Goal: Task Accomplishment & Management: Manage account settings

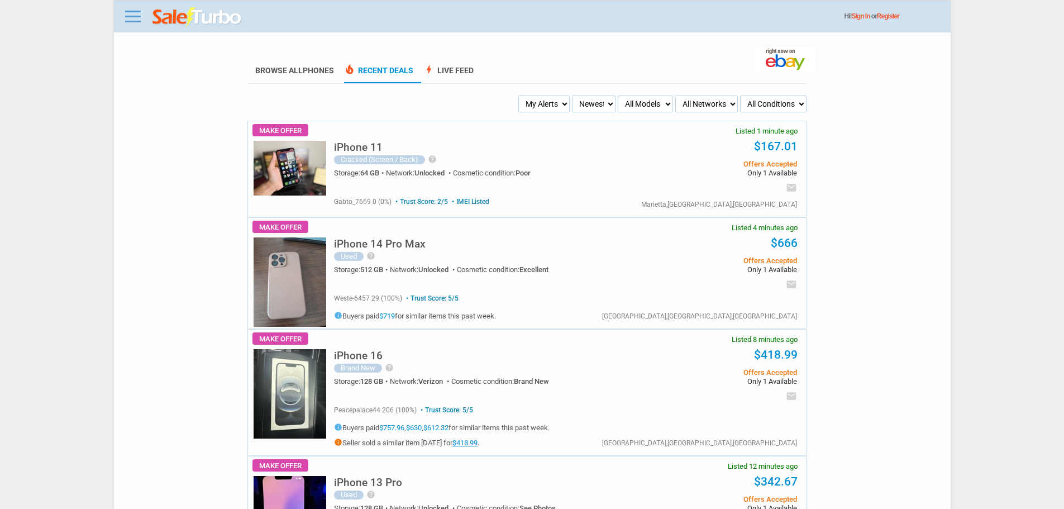
click at [541, 103] on select "My Alerts All Deals BIN Only w/ Offers Only" at bounding box center [543, 104] width 51 height 17
select select "flash_bin"
click at [520, 96] on select "My Alerts All Deals BIN Only w/ Offers Only" at bounding box center [543, 104] width 51 height 17
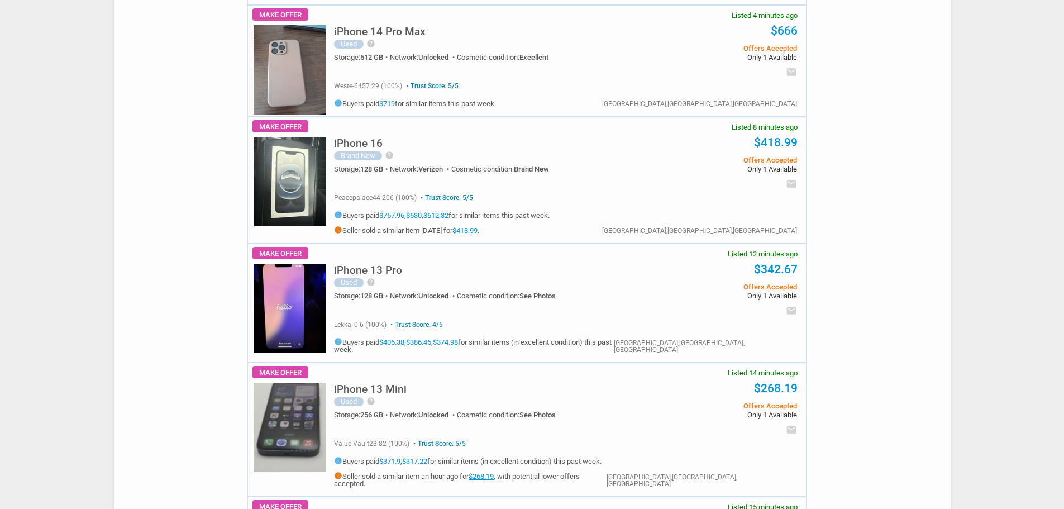
scroll to position [447, 0]
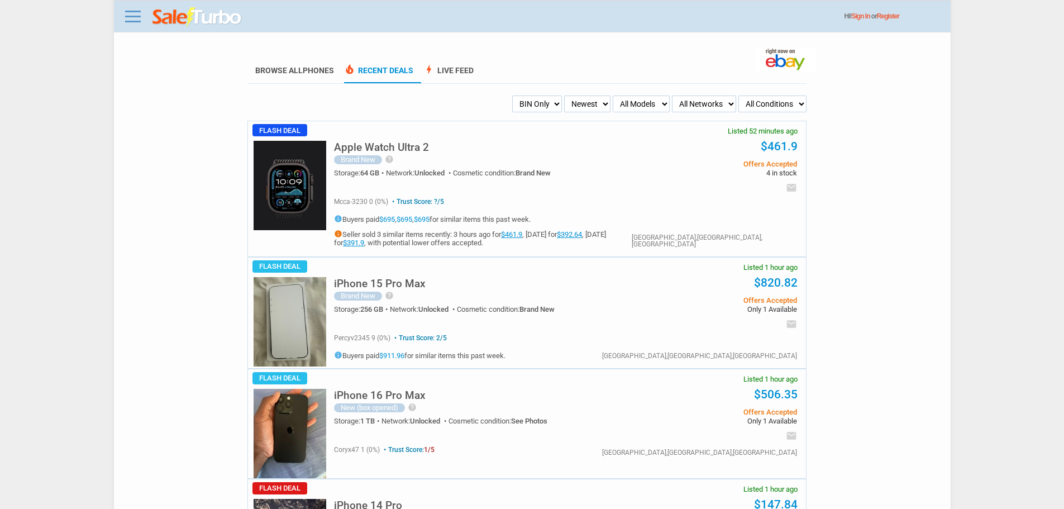
click at [558, 105] on select "My Alerts All Deals BIN Only w/ Offers Only" at bounding box center [537, 104] width 50 height 17
select select "sent"
click at [512, 96] on select "My Alerts All Deals BIN Only w/ Offers Only" at bounding box center [537, 104] width 50 height 17
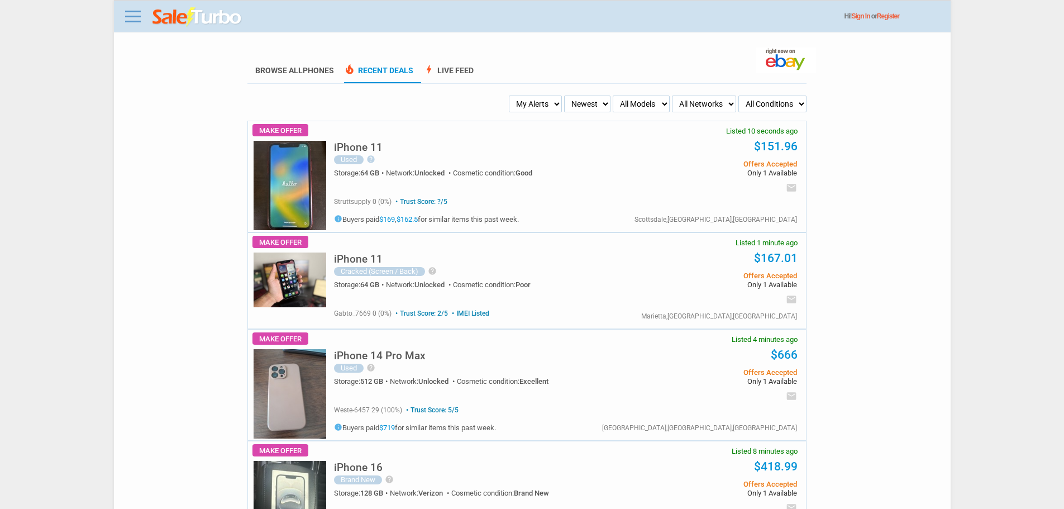
scroll to position [445, 0]
